Goal: Use online tool/utility: Utilize a website feature to perform a specific function

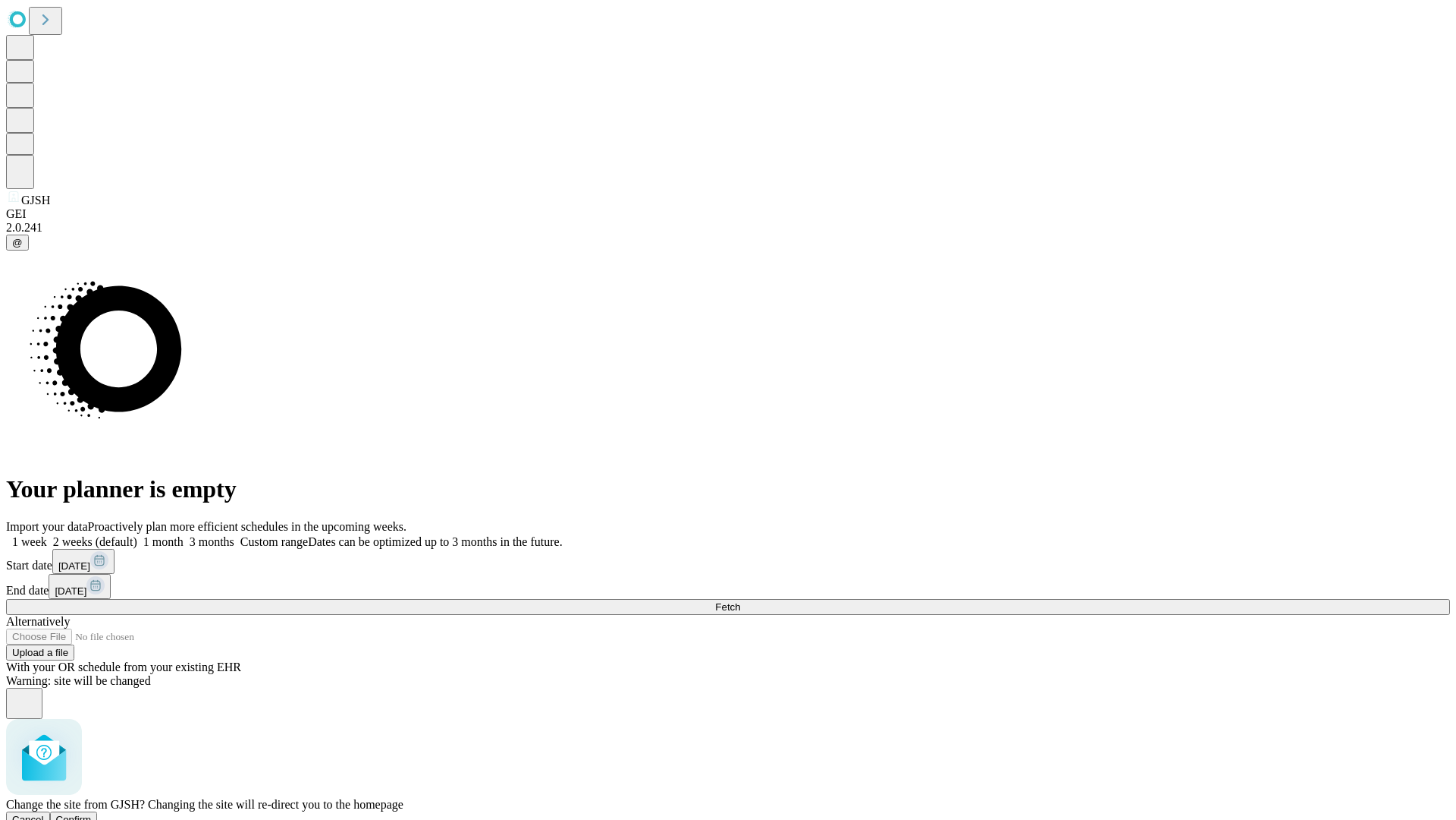
click at [92, 814] on span "Confirm" at bounding box center [73, 819] width 36 height 11
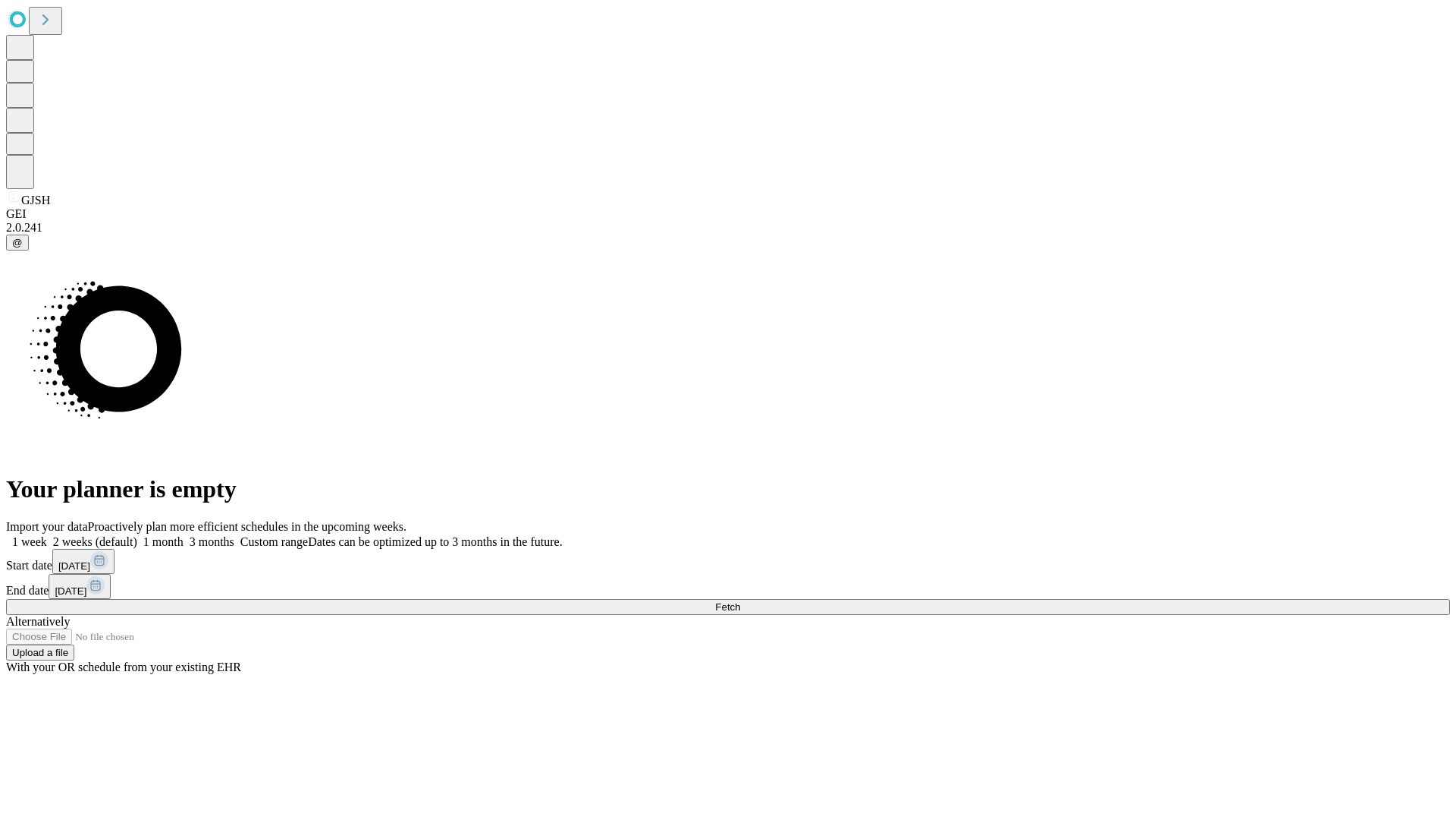
click at [47, 535] on label "1 week" at bounding box center [26, 541] width 41 height 13
click at [740, 601] on span "Fetch" at bounding box center [727, 606] width 25 height 11
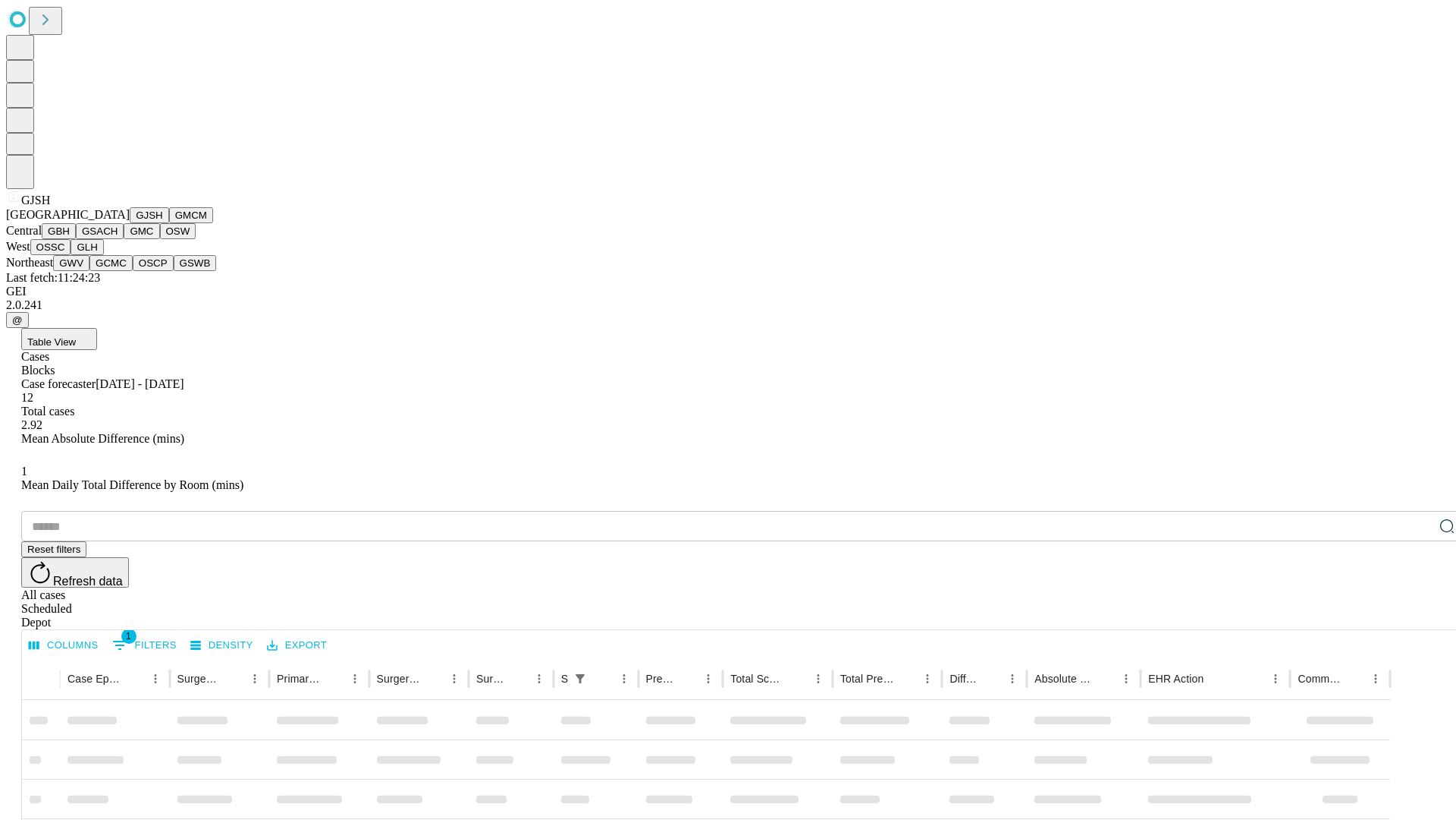
click at [169, 223] on button "GMCM" at bounding box center [190, 215] width 44 height 16
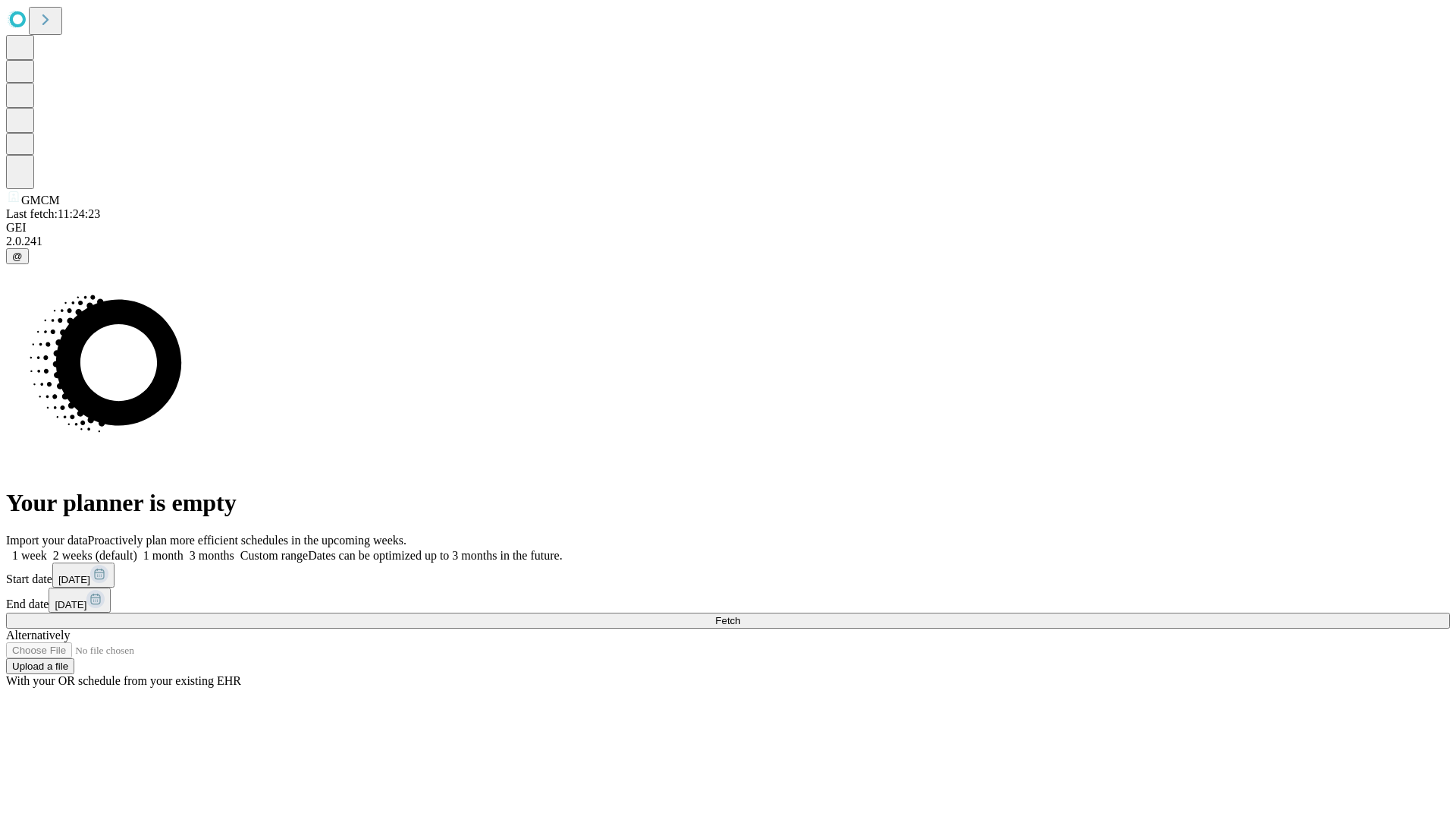
click at [47, 549] on label "1 week" at bounding box center [26, 555] width 41 height 13
click at [740, 614] on span "Fetch" at bounding box center [727, 620] width 25 height 11
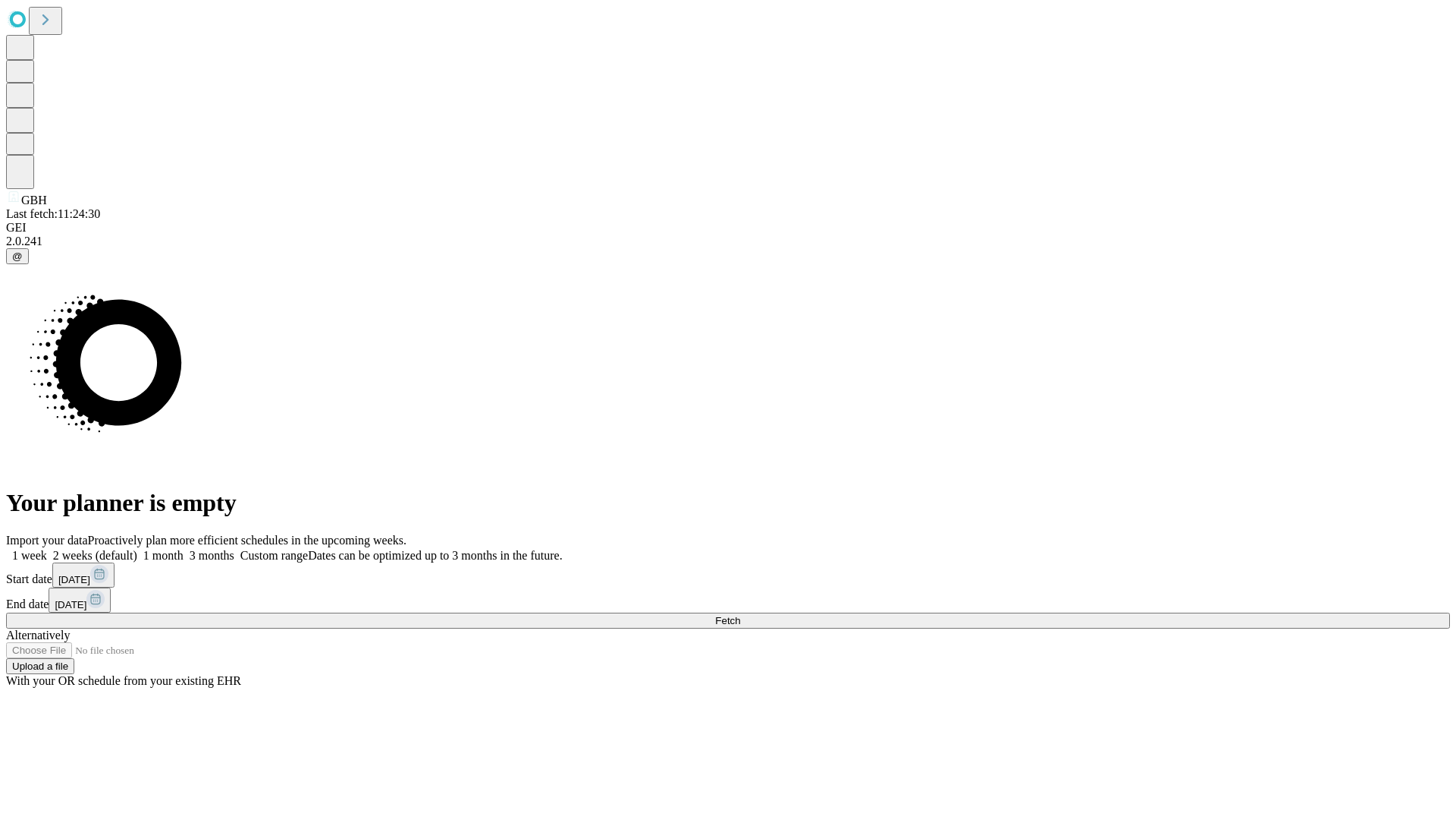
click at [740, 614] on span "Fetch" at bounding box center [727, 620] width 25 height 11
click at [47, 549] on label "1 week" at bounding box center [26, 555] width 41 height 13
click at [740, 614] on span "Fetch" at bounding box center [727, 620] width 25 height 11
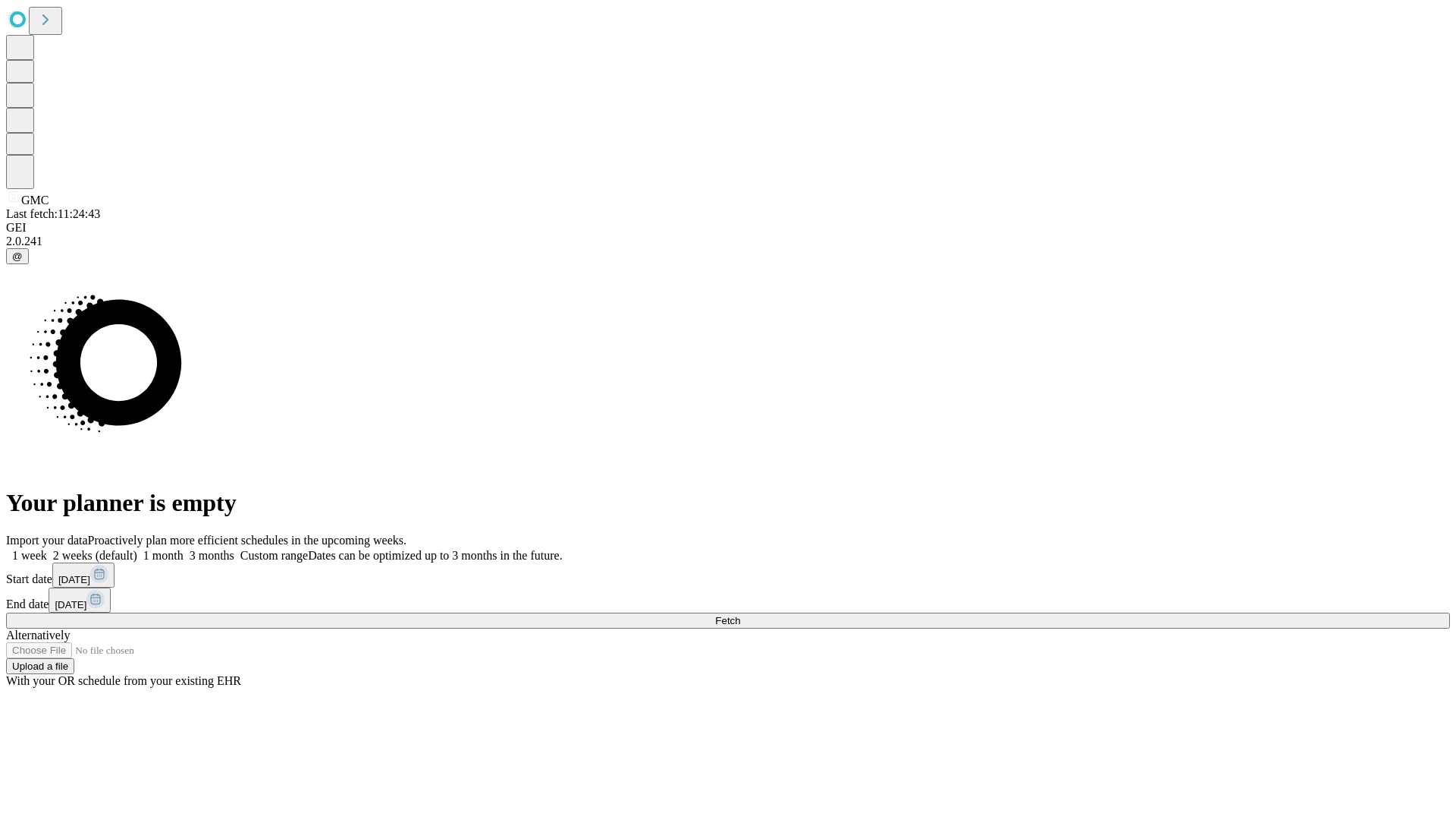
click at [47, 549] on label "1 week" at bounding box center [26, 555] width 41 height 13
click at [740, 614] on span "Fetch" at bounding box center [727, 620] width 25 height 11
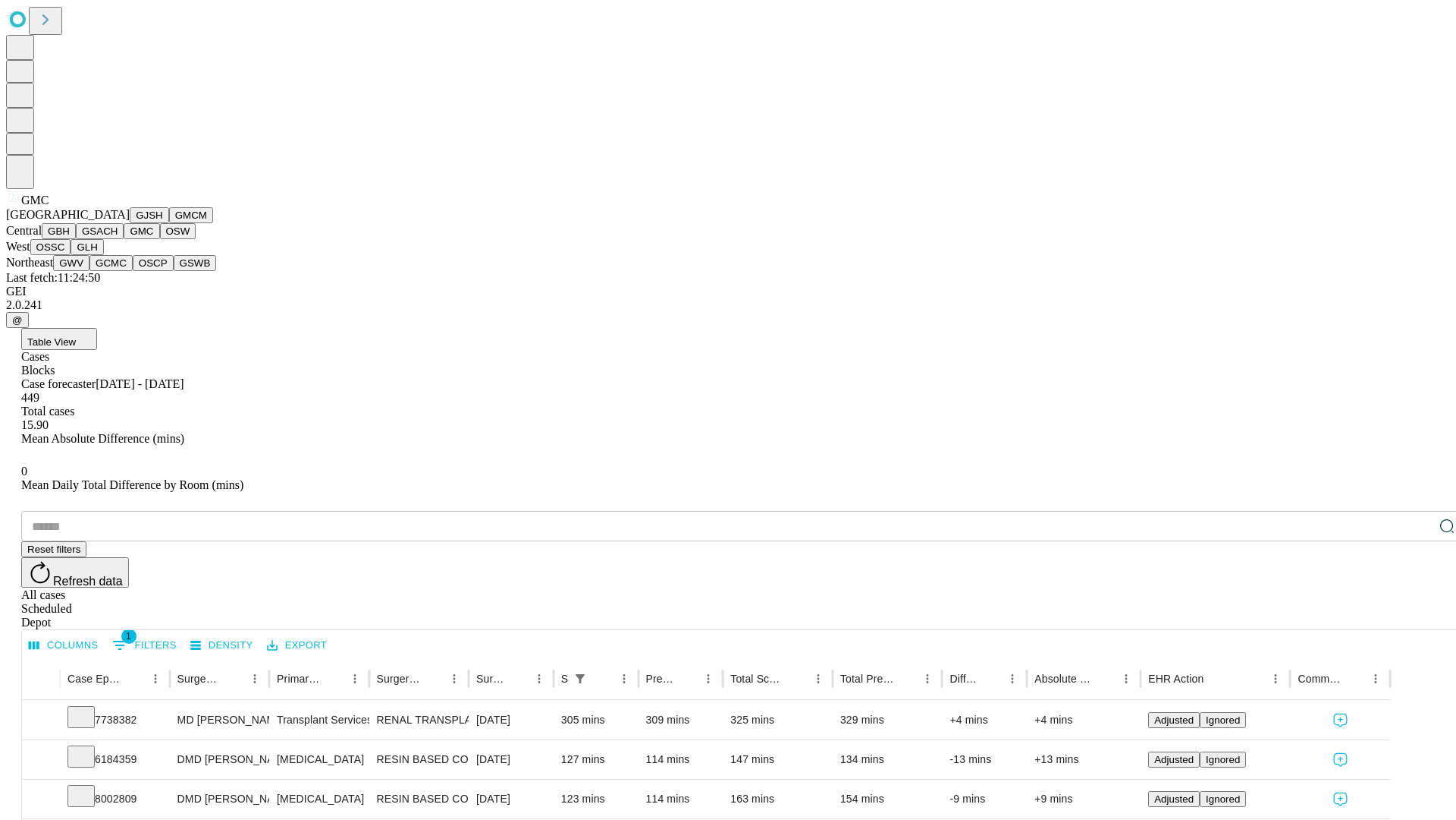
click at [160, 239] on button "OSW" at bounding box center [178, 231] width 37 height 16
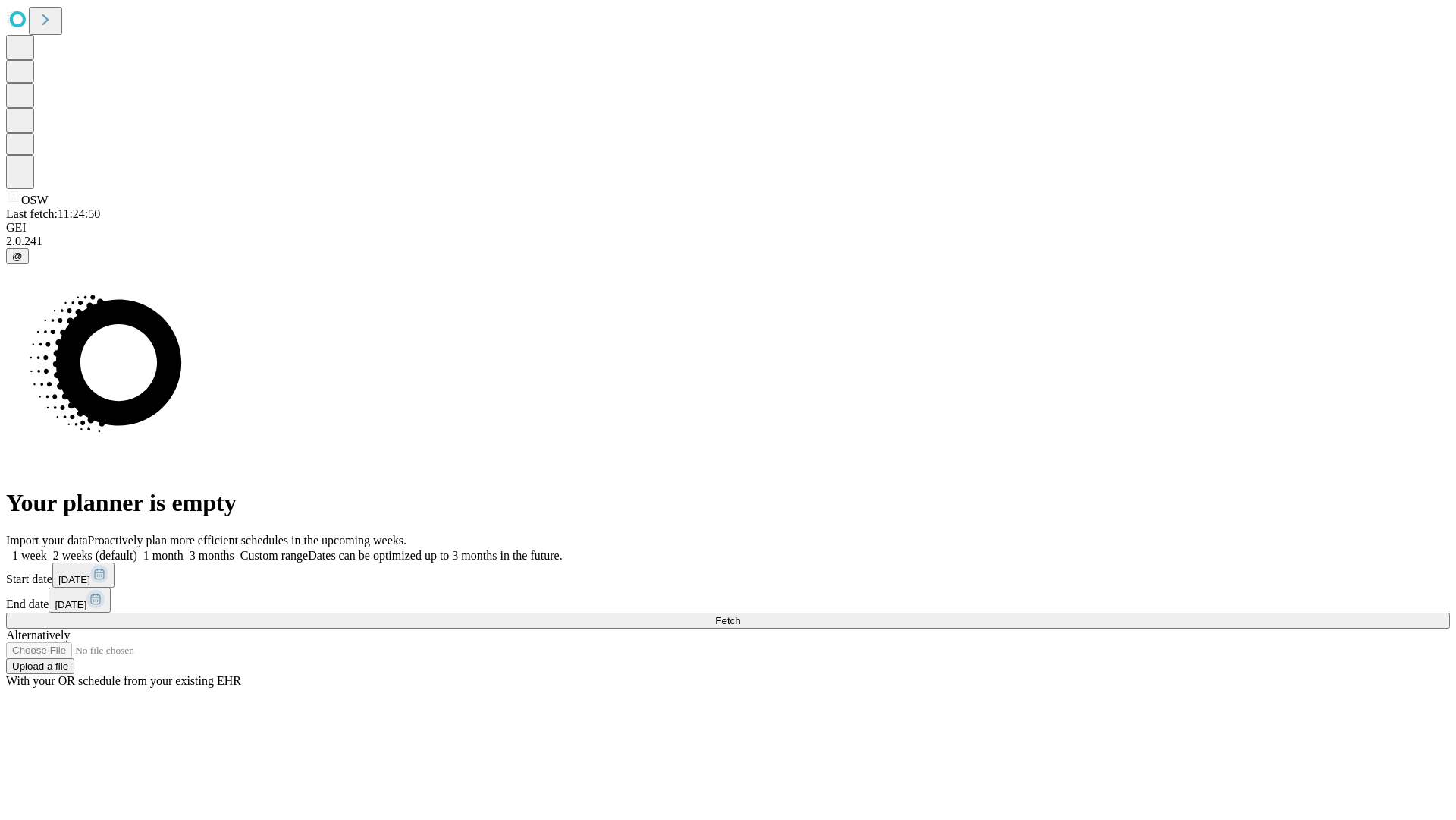
click at [47, 549] on label "1 week" at bounding box center [26, 555] width 41 height 13
click at [740, 614] on span "Fetch" at bounding box center [727, 620] width 25 height 11
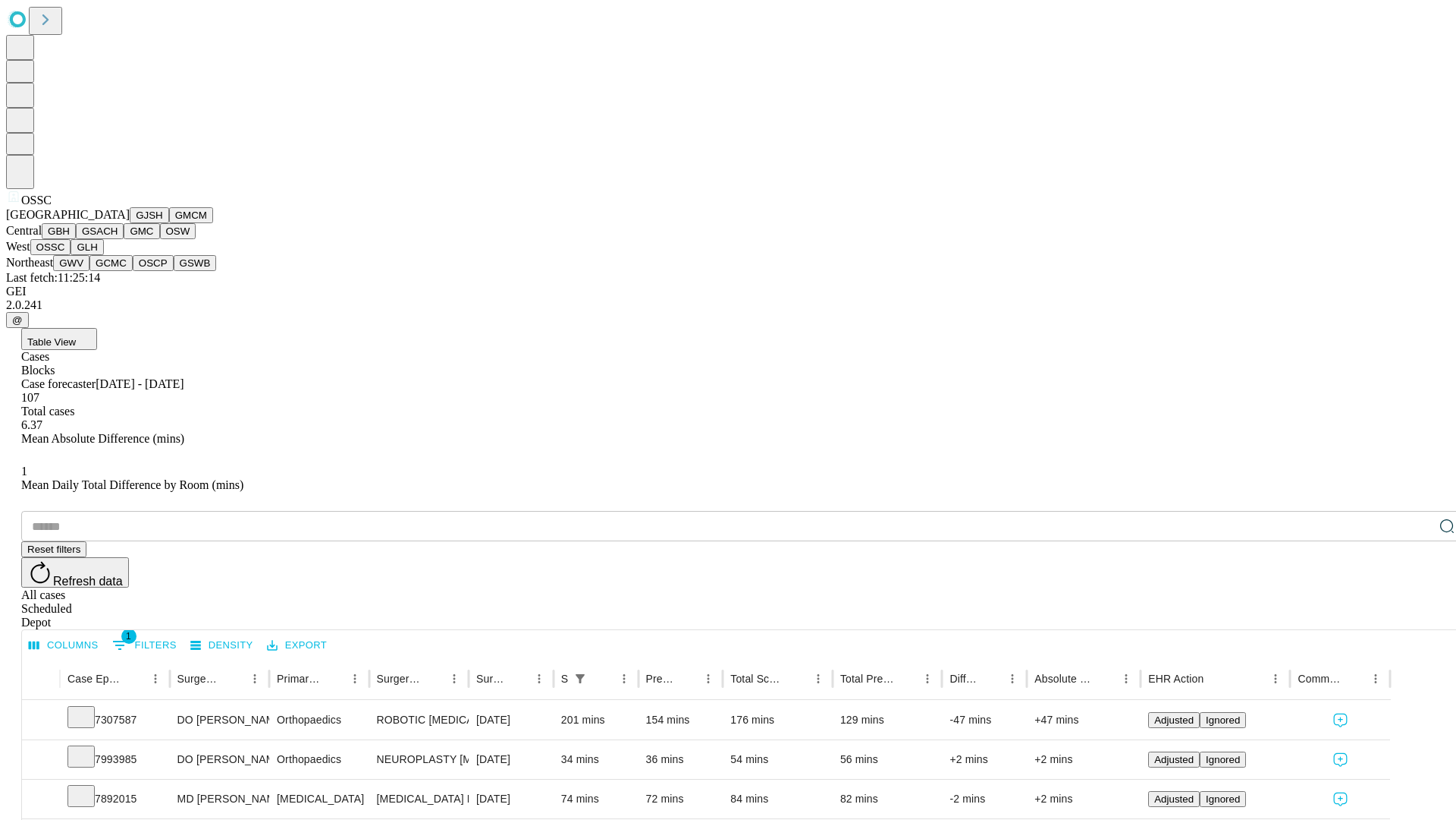
click at [104, 255] on button "GLH" at bounding box center [87, 247] width 33 height 16
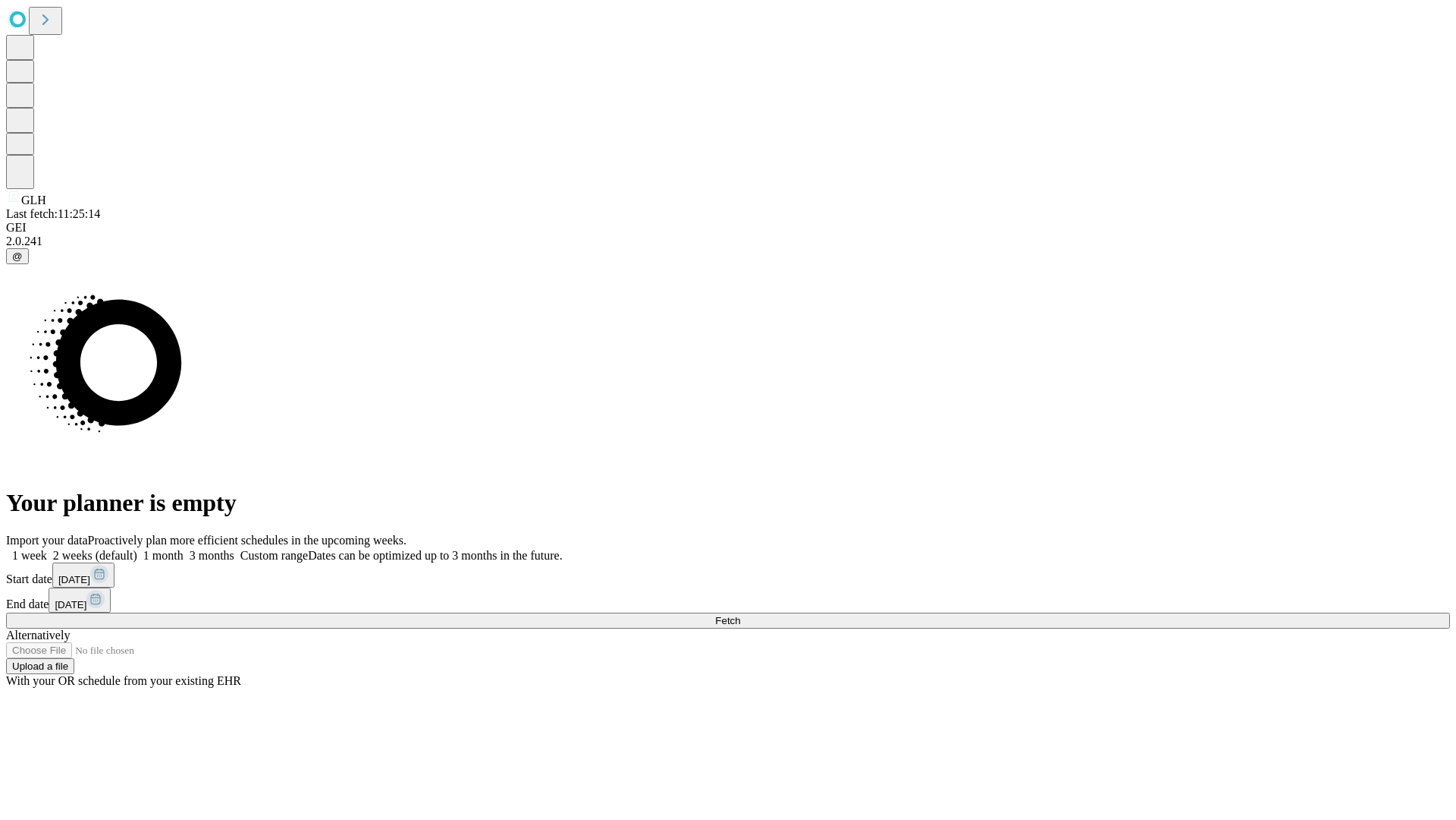
click at [47, 549] on label "1 week" at bounding box center [26, 555] width 41 height 13
click at [740, 614] on span "Fetch" at bounding box center [727, 620] width 25 height 11
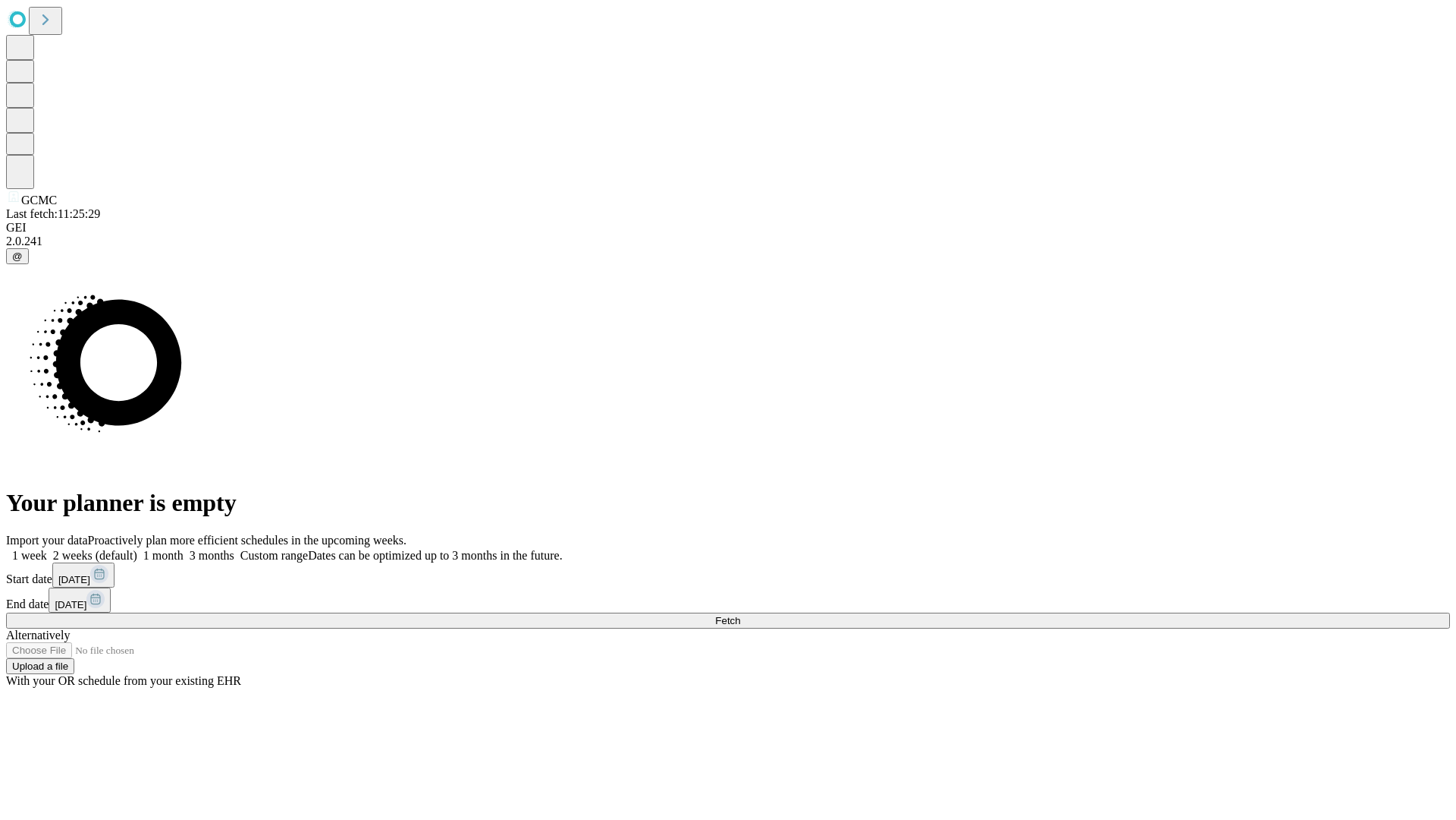
click at [47, 549] on label "1 week" at bounding box center [26, 555] width 41 height 13
click at [740, 614] on span "Fetch" at bounding box center [727, 620] width 25 height 11
click at [47, 549] on label "1 week" at bounding box center [26, 555] width 41 height 13
click at [740, 614] on span "Fetch" at bounding box center [727, 620] width 25 height 11
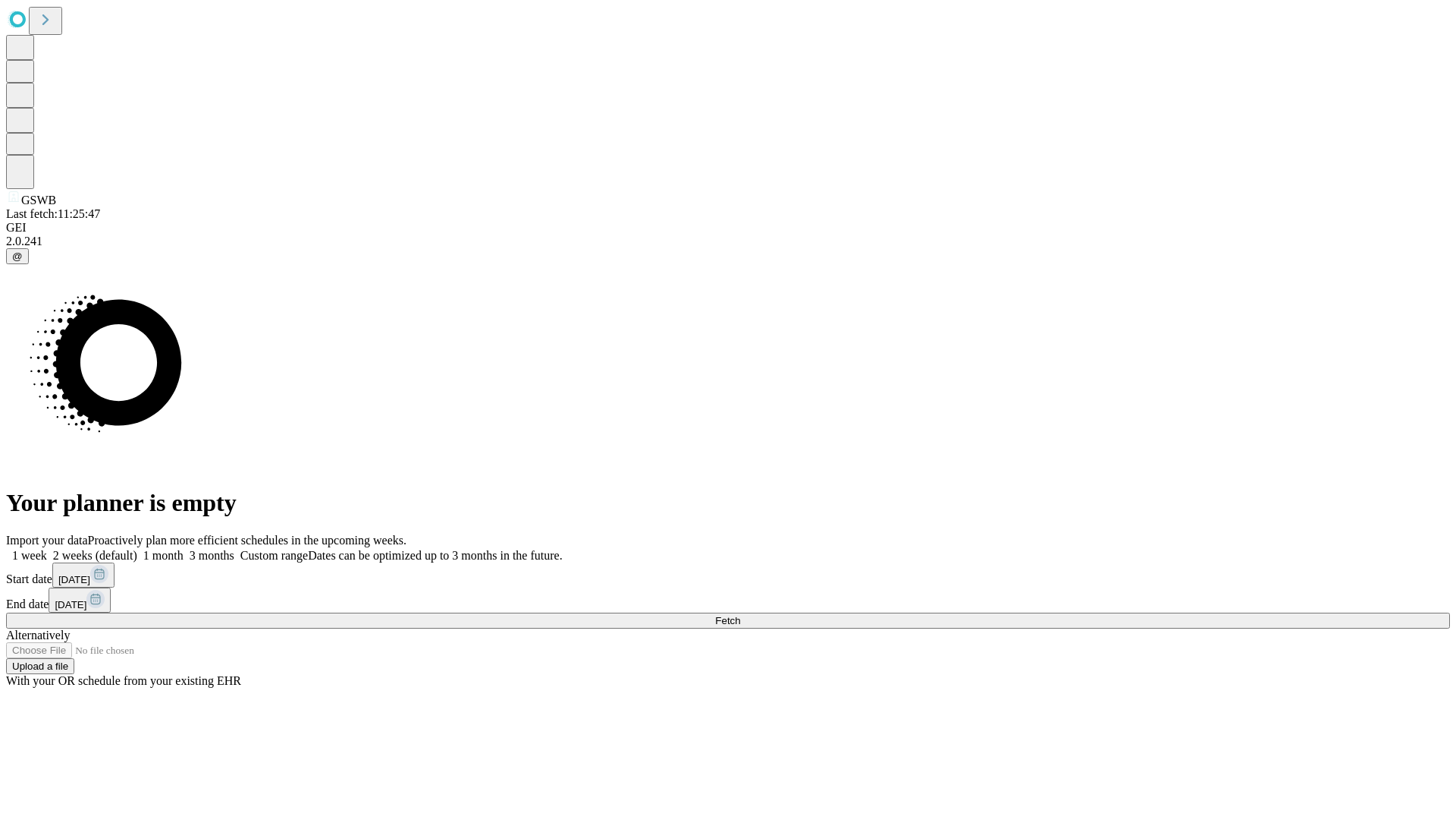
click at [47, 549] on label "1 week" at bounding box center [26, 555] width 41 height 13
click at [740, 614] on span "Fetch" at bounding box center [727, 620] width 25 height 11
